Goal: Task Accomplishment & Management: Complete application form

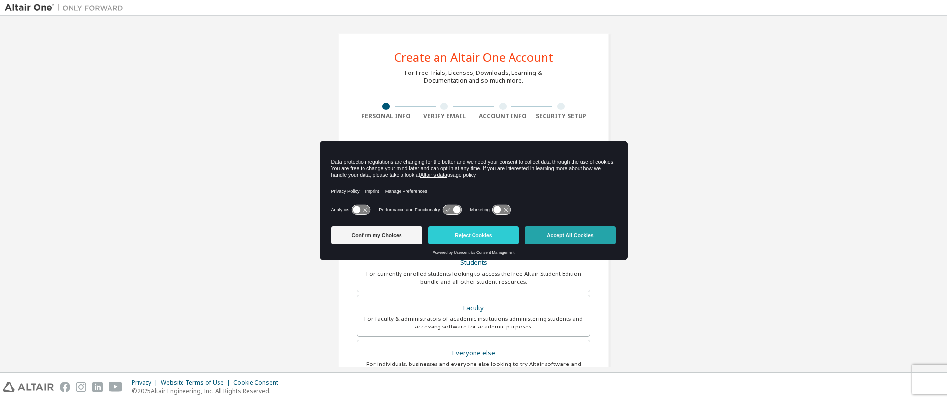
click at [585, 234] on button "Accept All Cookies" at bounding box center [570, 235] width 91 height 18
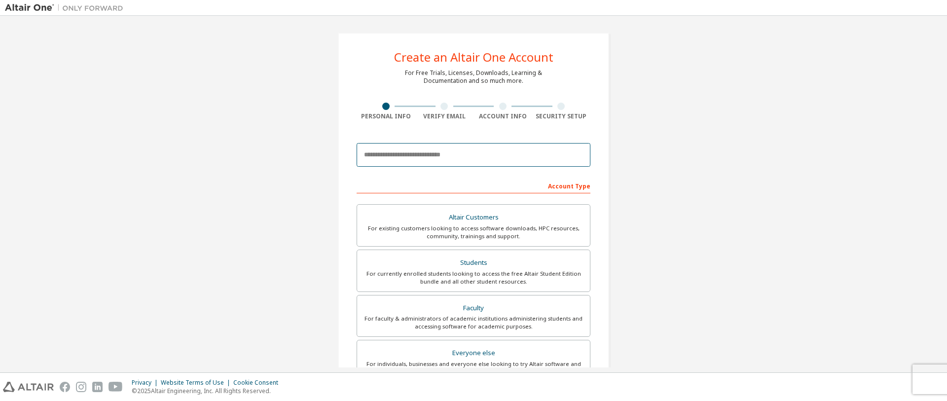
click at [410, 153] on input "email" at bounding box center [473, 155] width 234 height 24
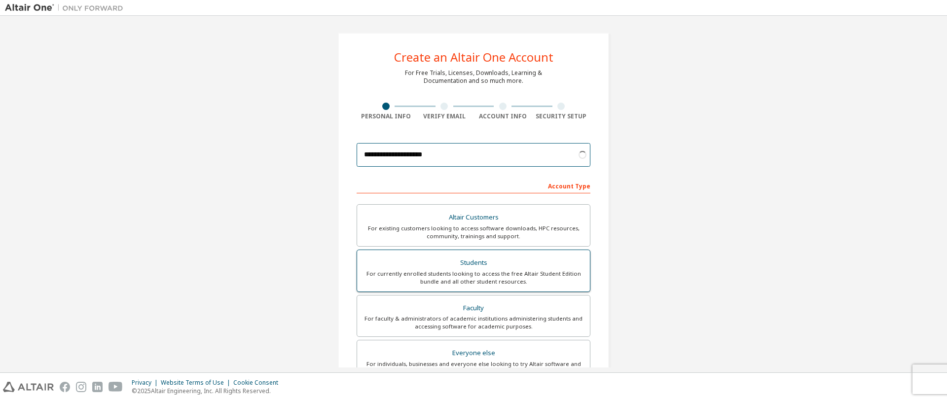
type input "**********"
click at [483, 274] on div "For currently enrolled students looking to access the free Altair Student Editi…" at bounding box center [473, 278] width 221 height 16
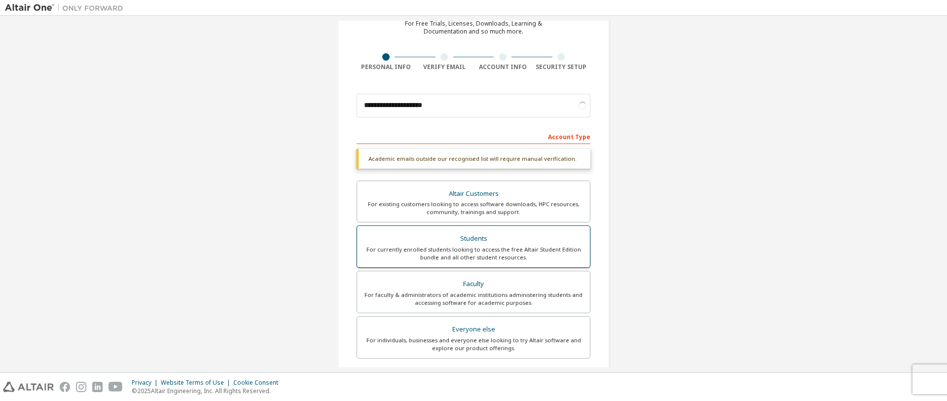
scroll to position [99, 0]
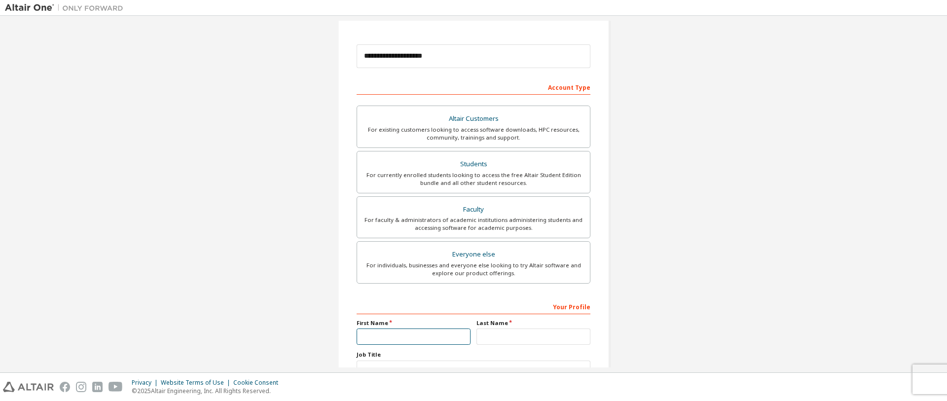
click at [405, 329] on input "text" at bounding box center [413, 336] width 114 height 16
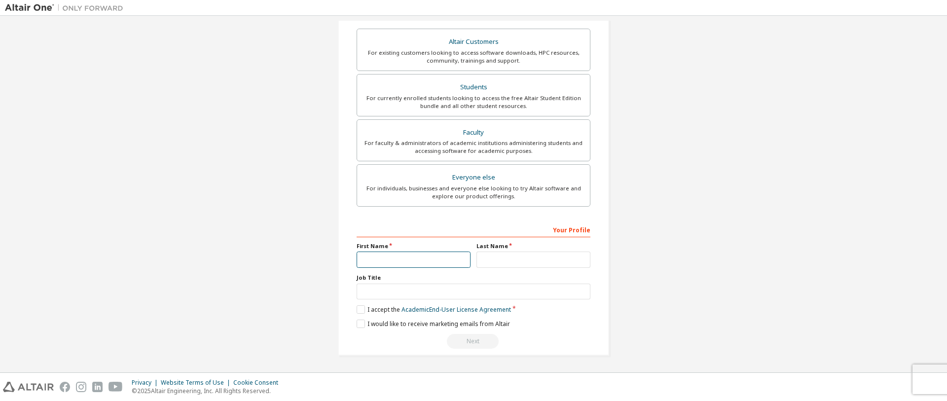
click at [370, 255] on input "text" at bounding box center [413, 259] width 114 height 16
type input "******"
type input "*********"
click at [362, 311] on label "I accept the Academic End-User License Agreement" at bounding box center [433, 309] width 154 height 8
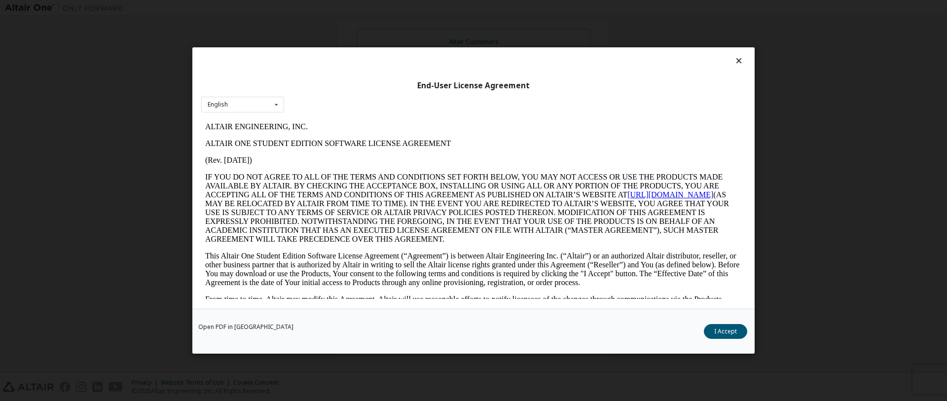
scroll to position [0, 0]
click at [722, 330] on button "I Accept" at bounding box center [725, 331] width 43 height 15
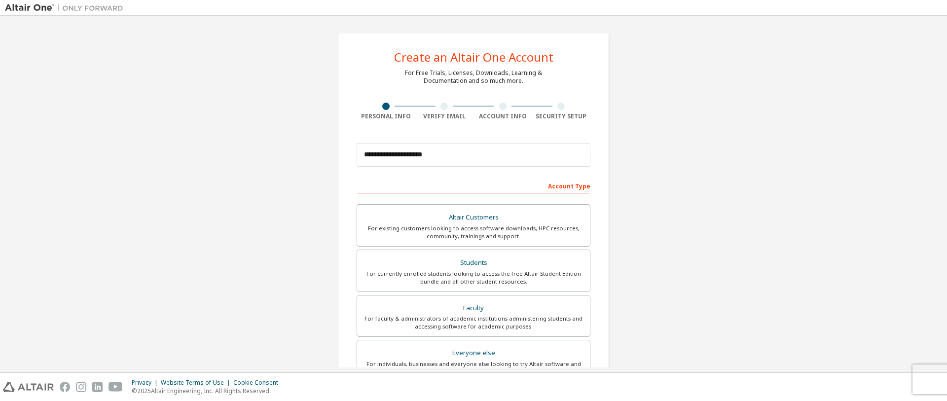
scroll to position [176, 0]
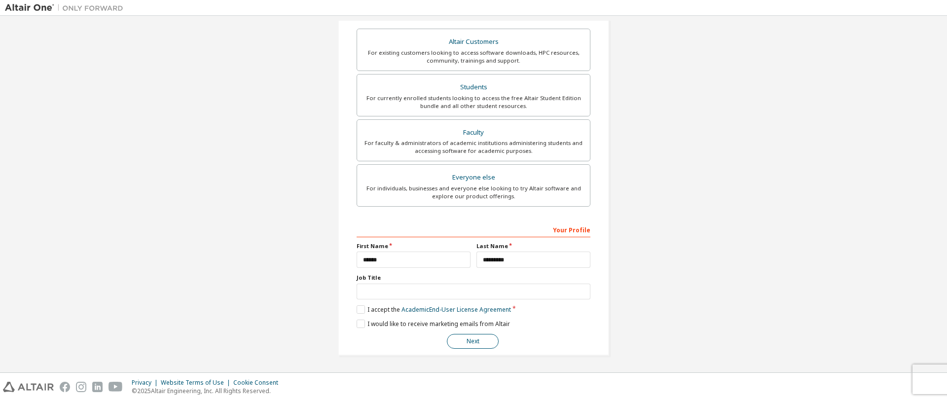
click at [458, 344] on button "Next" at bounding box center [473, 341] width 52 height 15
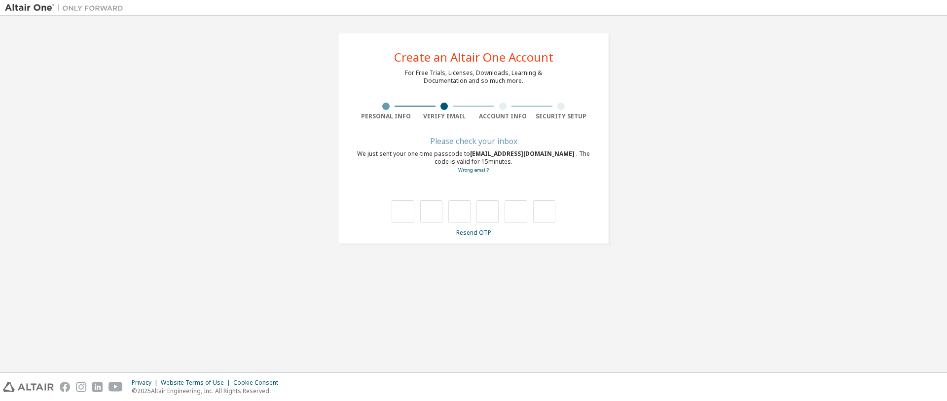
type input "*"
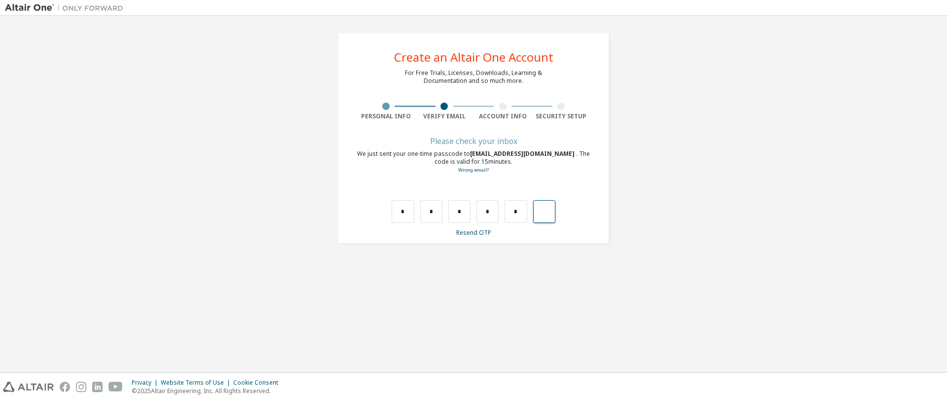
type input "*"
